Goal: Information Seeking & Learning: Learn about a topic

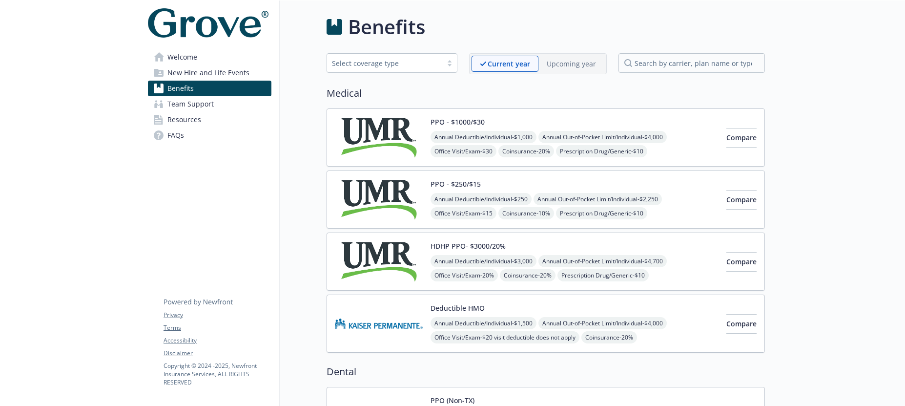
drag, startPoint x: 455, startPoint y: 28, endPoint x: 233, endPoint y: 0, distance: 224.3
click at [445, 21] on div "Benefits" at bounding box center [546, 26] width 438 height 29
